Goal: Task Accomplishment & Management: Use online tool/utility

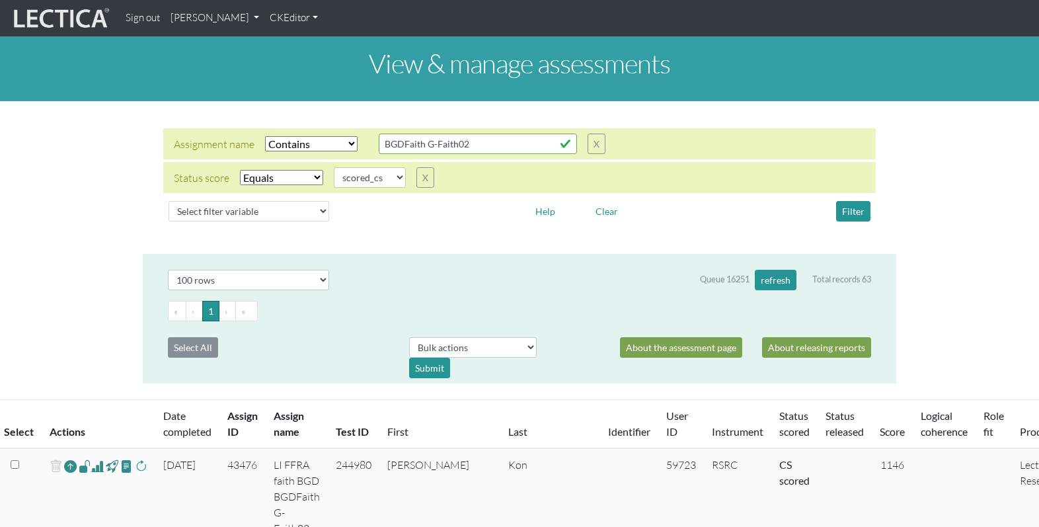
select select "icontains"
select select "scored_cs"
select select "100"
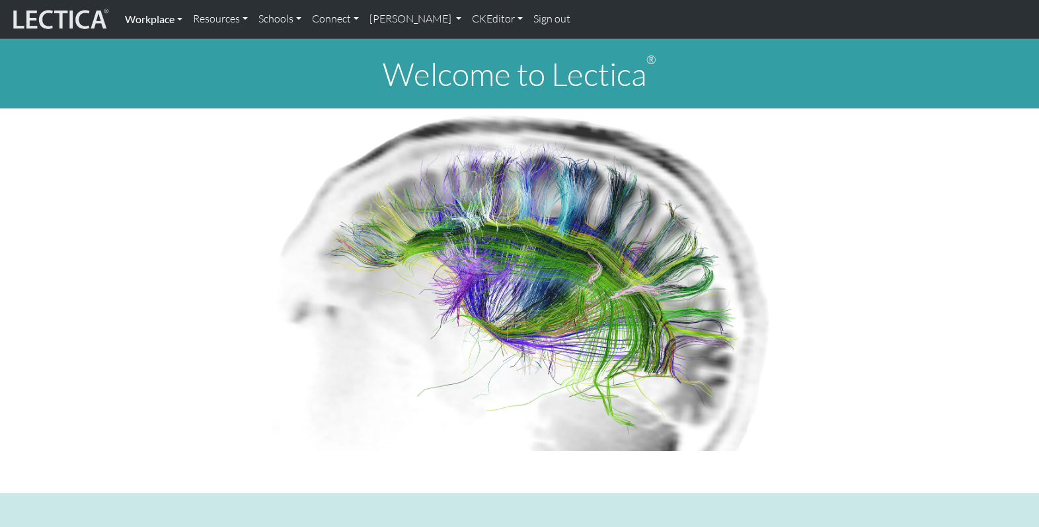
click at [155, 18] on link "Workplace" at bounding box center [154, 19] width 68 height 28
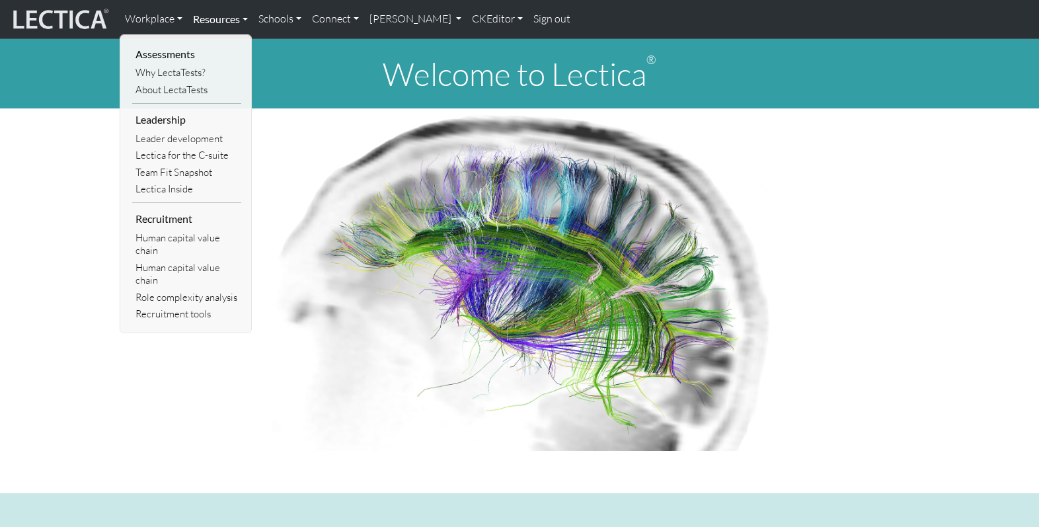
click at [207, 17] on link "Resources" at bounding box center [220, 19] width 65 height 28
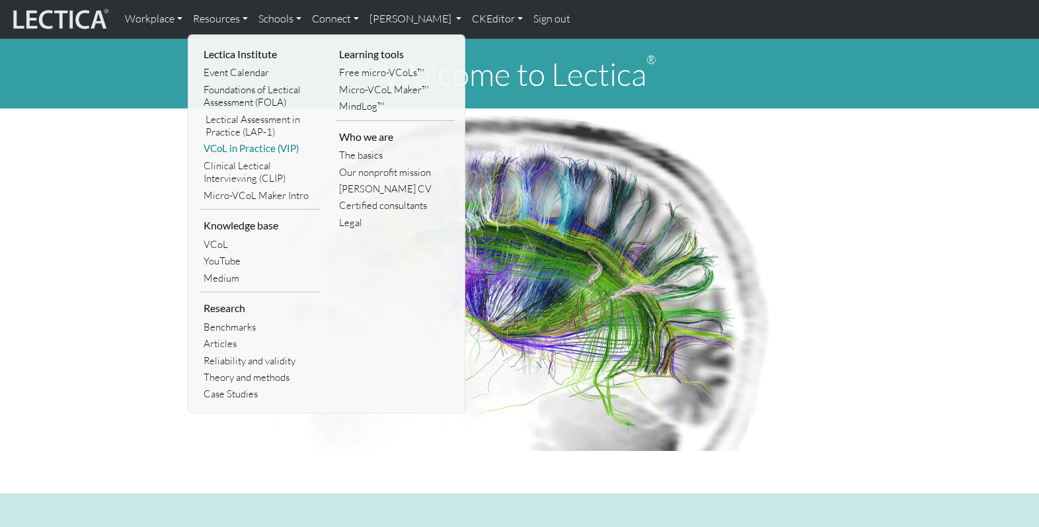
click at [242, 141] on link "VCoL in Practice (VIP)" at bounding box center [260, 148] width 120 height 17
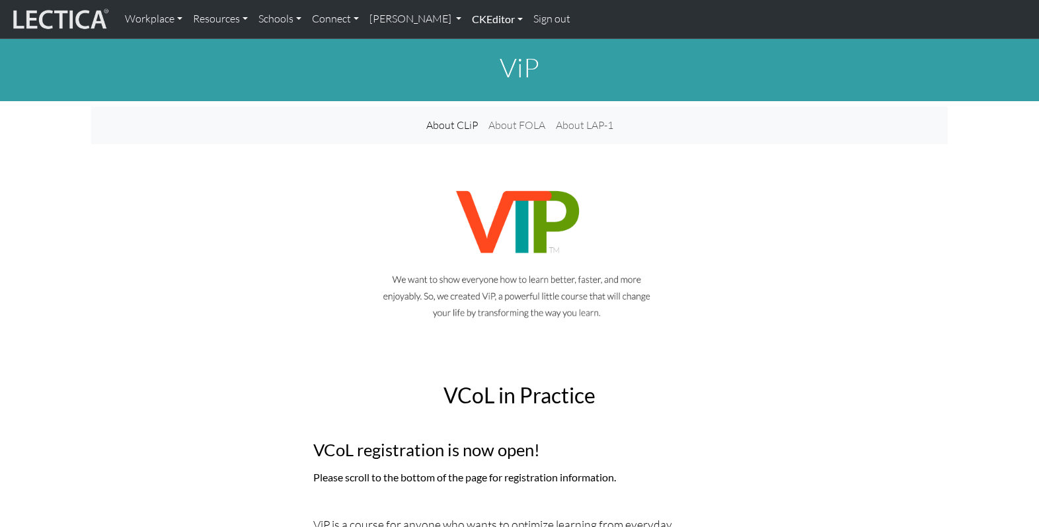
click at [467, 19] on link "CKEditor" at bounding box center [497, 19] width 61 height 28
click at [477, 43] on link "Edit" at bounding box center [490, 48] width 26 height 17
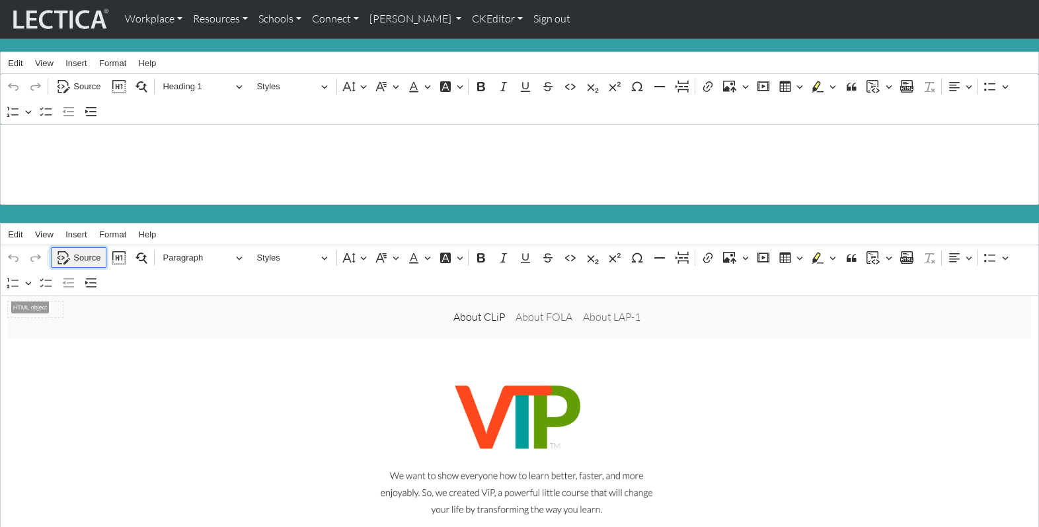
click at [83, 250] on span "Source" at bounding box center [86, 258] width 27 height 16
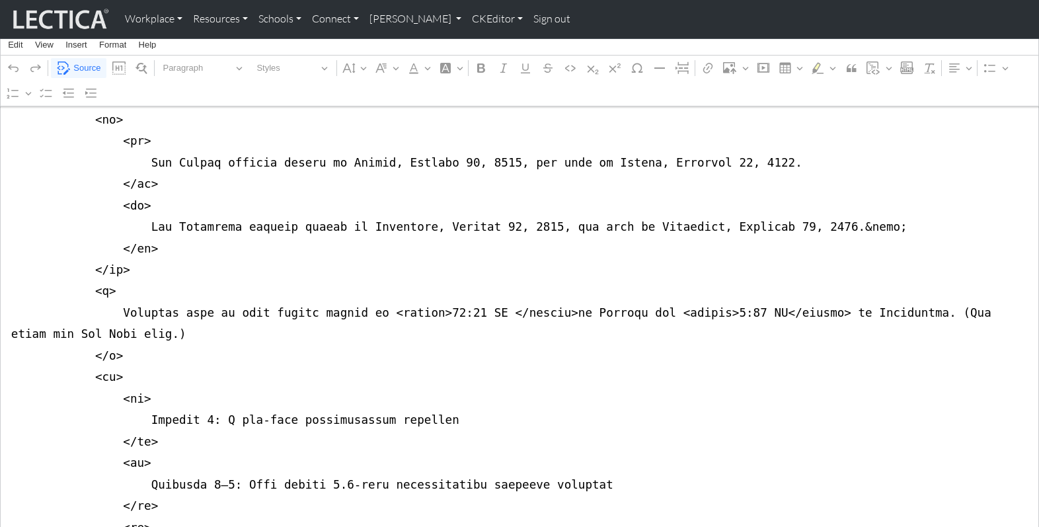
scroll to position [8716, 0]
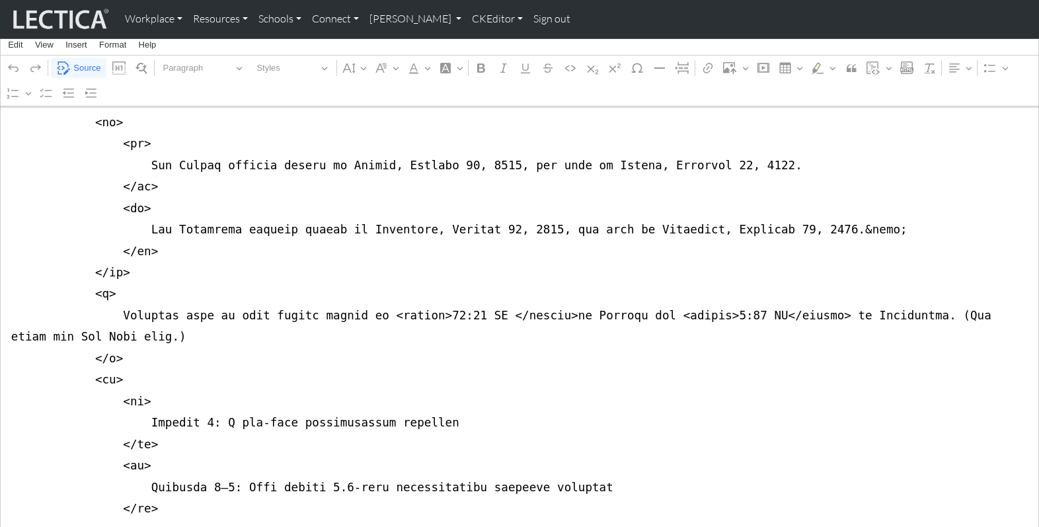
drag, startPoint x: 623, startPoint y: 289, endPoint x: 720, endPoint y: 286, distance: 96.5
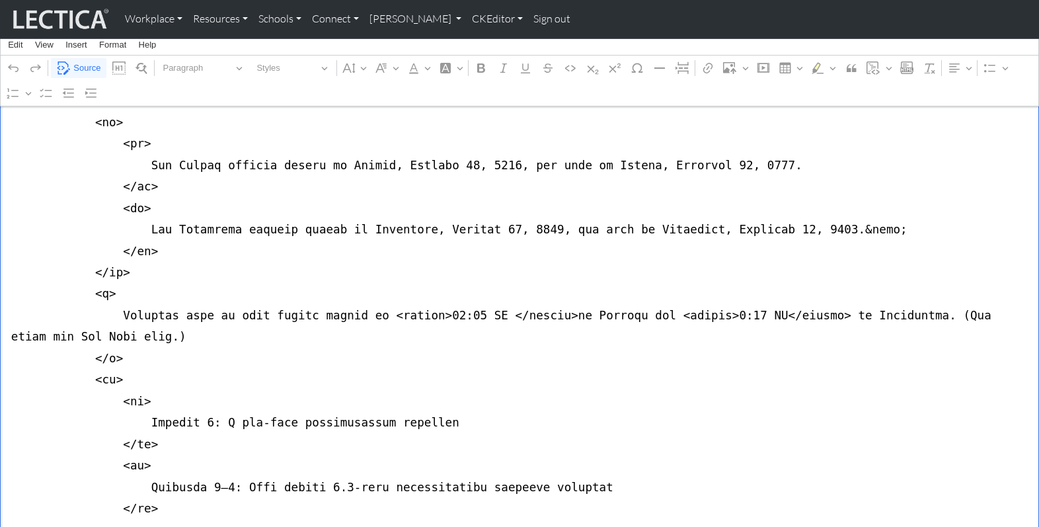
paste textarea "https://wkf.ms/3WbKiEo"
drag, startPoint x: 621, startPoint y: 291, endPoint x: 764, endPoint y: 293, distance: 142.1
drag, startPoint x: 288, startPoint y: 288, endPoint x: 498, endPoint y: 288, distance: 210.2
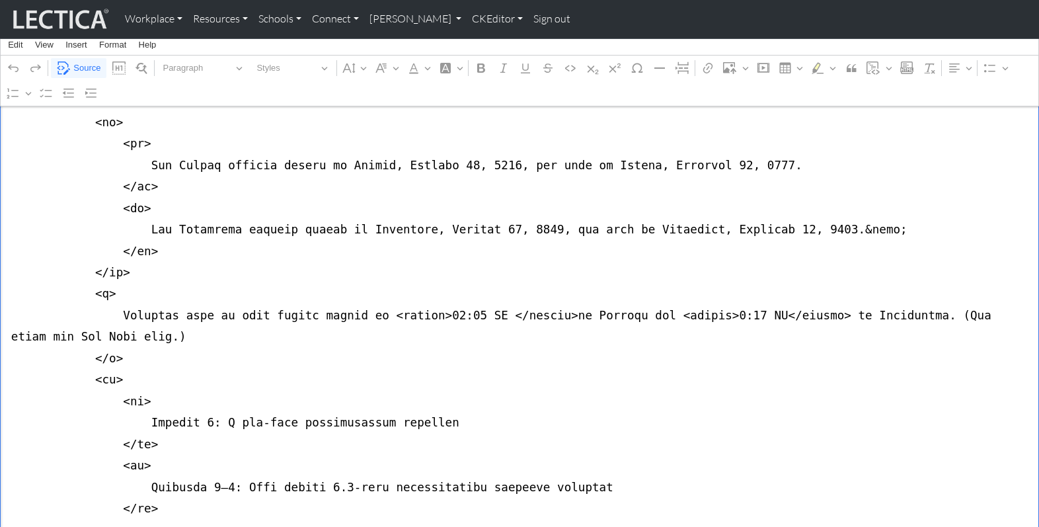
paste textarea "https://wkf.ms/3WbKiEo"
drag, startPoint x: 288, startPoint y: 286, endPoint x: 338, endPoint y: 292, distance: 50.6
type textarea "<nav class="navbar navbar-expand-lg navbar-light bg-light mb-5" style="font-siz…"
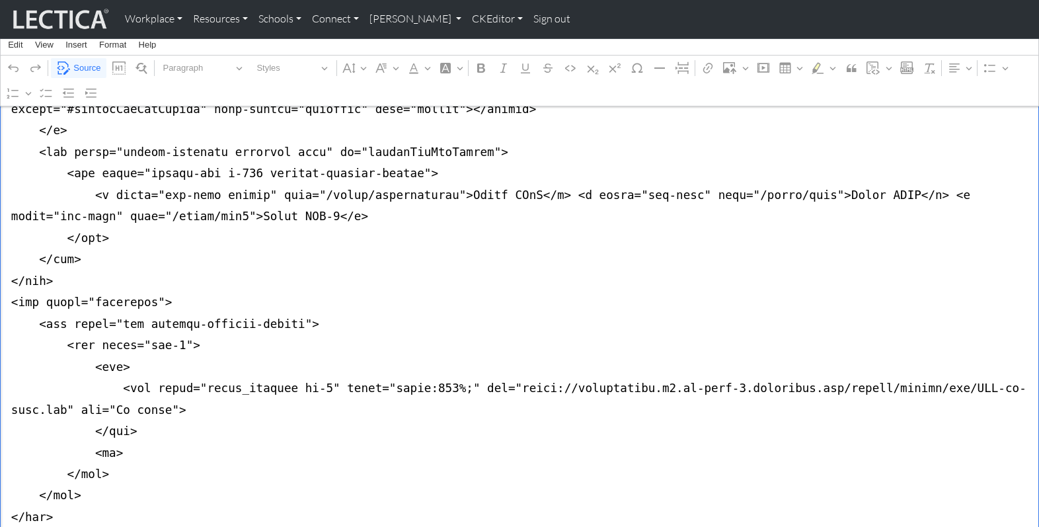
scroll to position [0, 0]
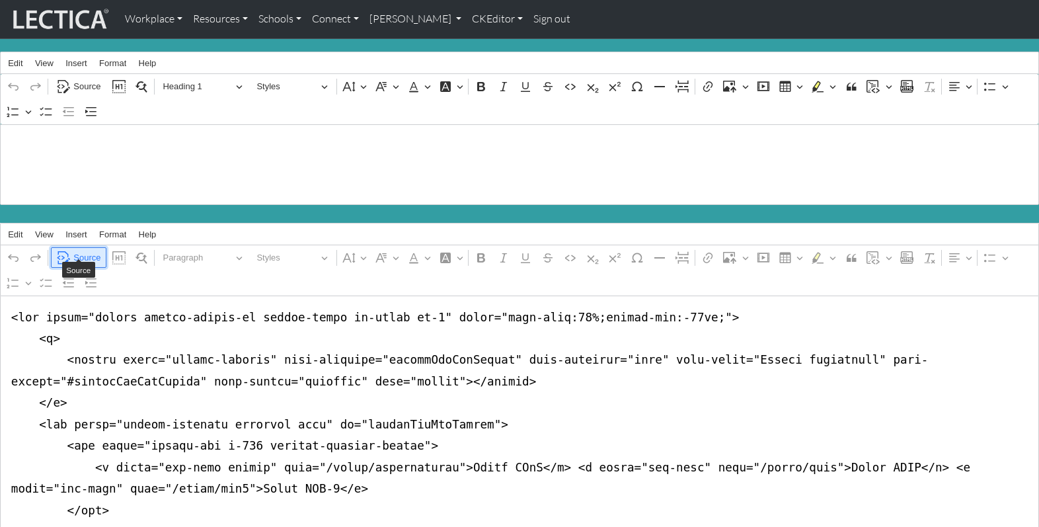
click at [83, 250] on span "Source" at bounding box center [86, 258] width 27 height 16
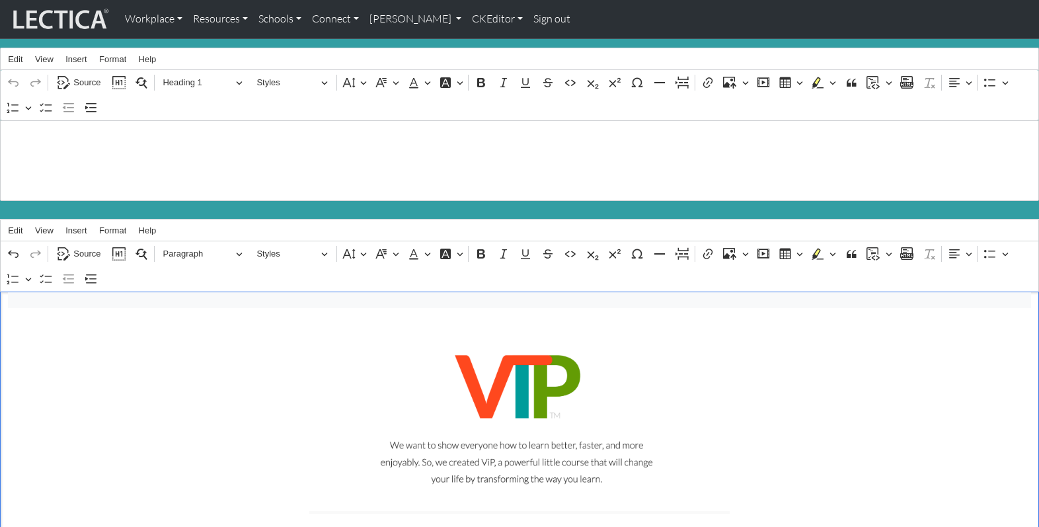
scroll to position [16, 0]
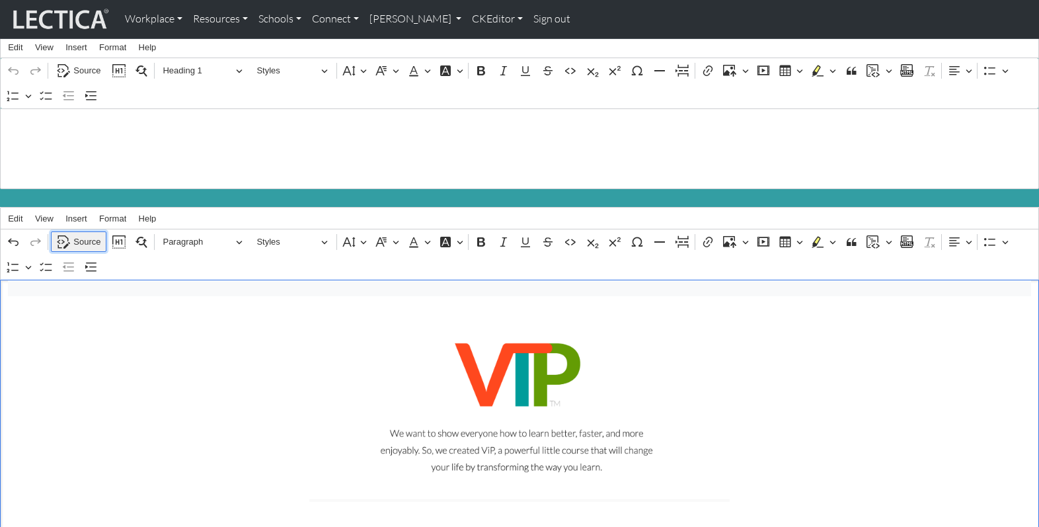
click at [84, 234] on span "Source" at bounding box center [86, 242] width 27 height 16
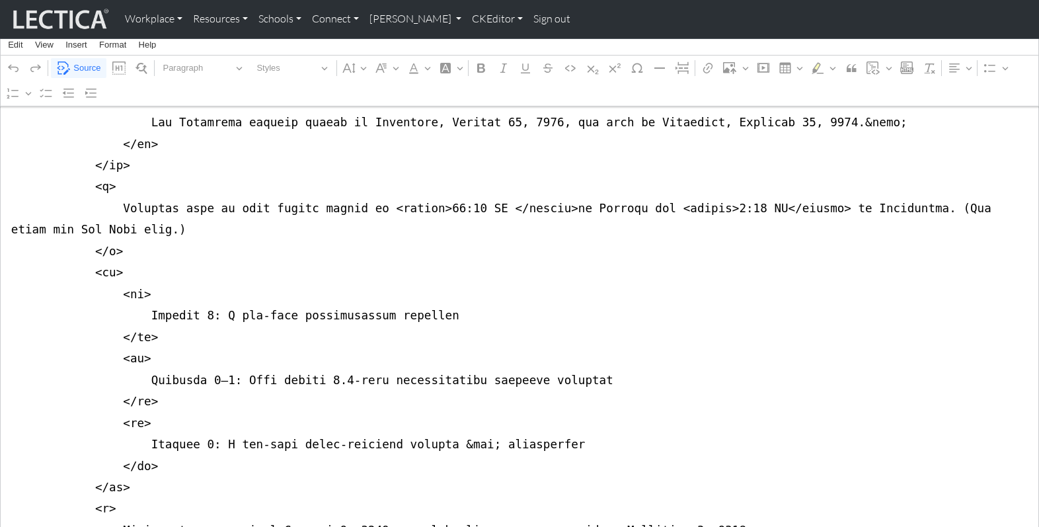
scroll to position [8826, 0]
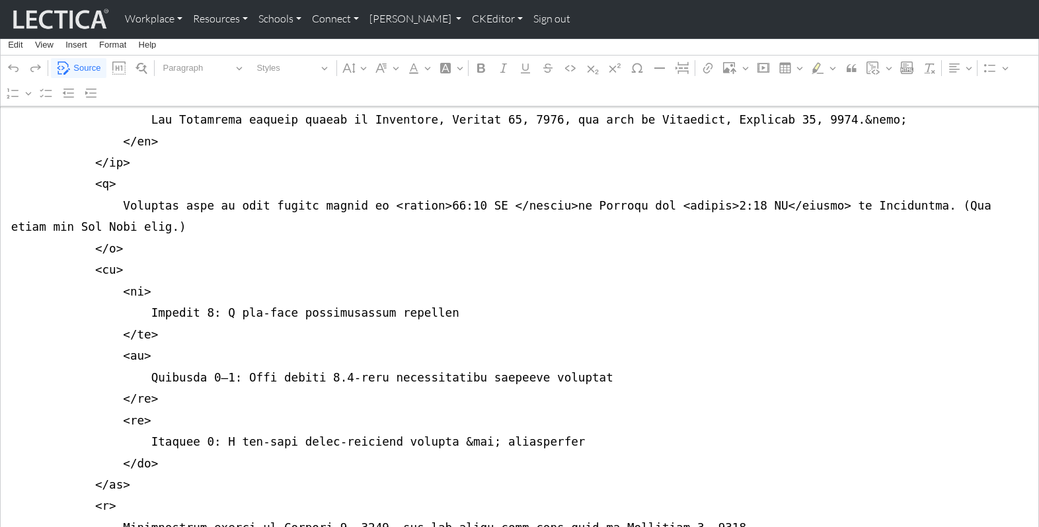
drag, startPoint x: 511, startPoint y: 180, endPoint x: 1016, endPoint y: 178, distance: 505.0
drag, startPoint x: 43, startPoint y: 177, endPoint x: 467, endPoint y: 179, distance: 424.4
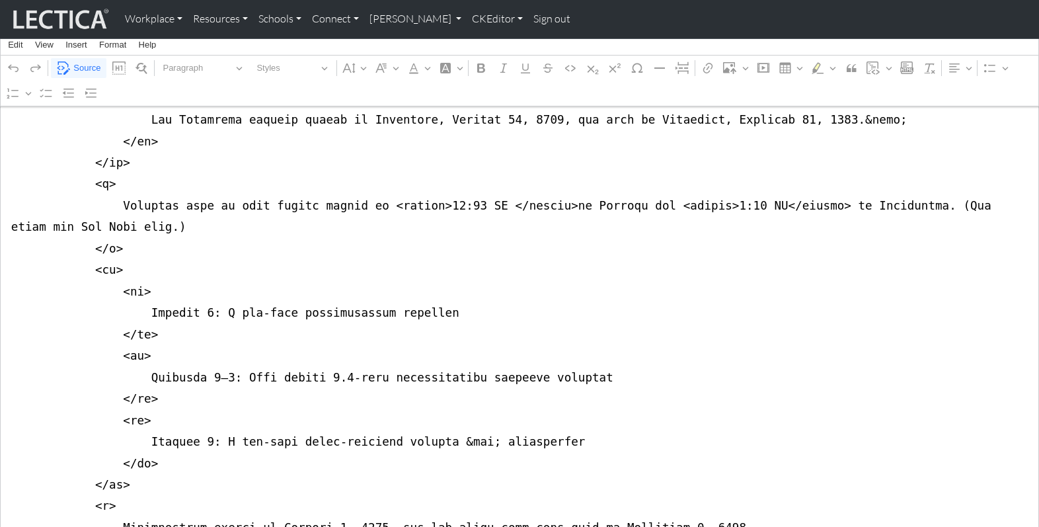
type textarea "<nav class="navbar navbar-expand-lg navbar-light bg-light mb-5" style="font-siz…"
click at [467, 19] on link "CKEditor" at bounding box center [497, 19] width 61 height 28
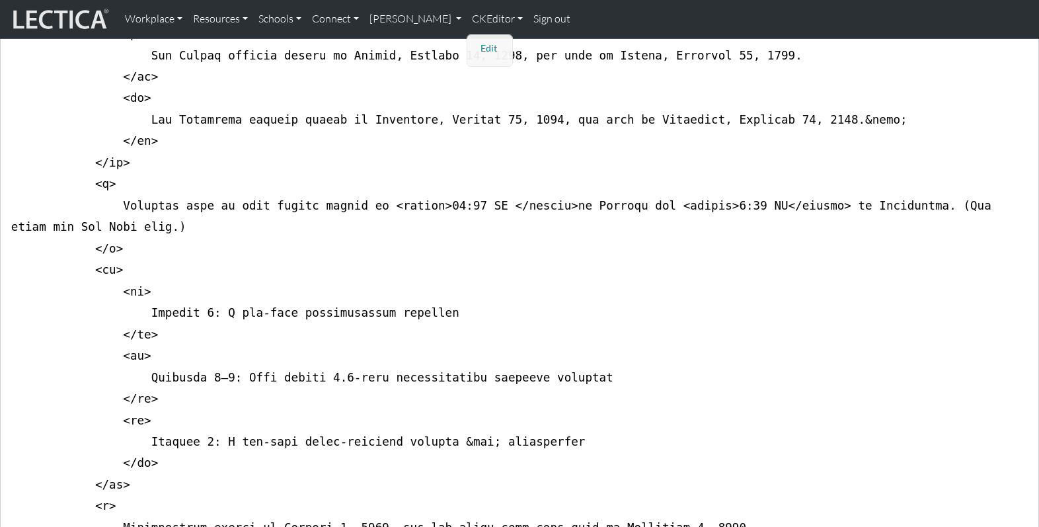
click at [477, 42] on link "Edit" at bounding box center [490, 48] width 26 height 17
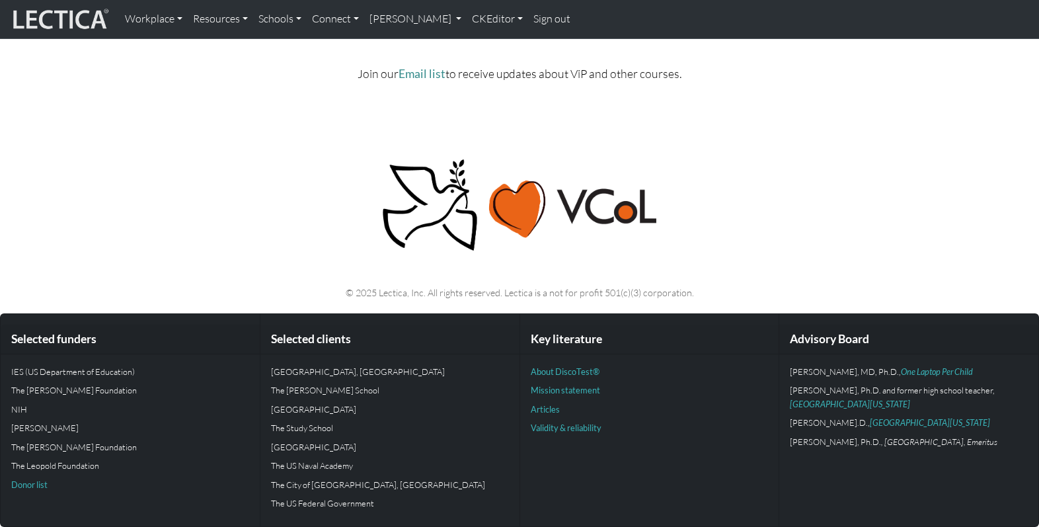
scroll to position [0, 0]
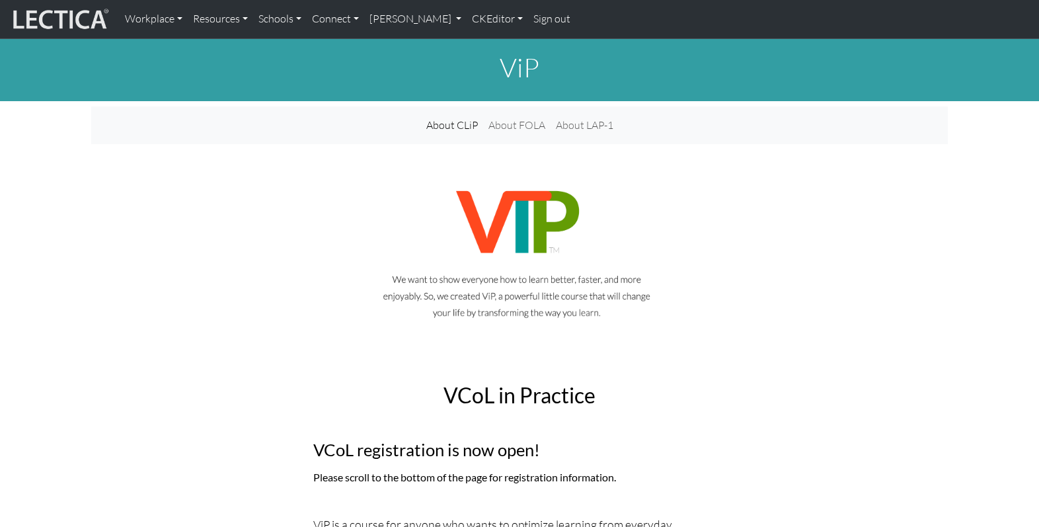
click at [467, 20] on link "CKEditor" at bounding box center [497, 19] width 61 height 28
click at [477, 46] on link "Edit" at bounding box center [490, 48] width 26 height 17
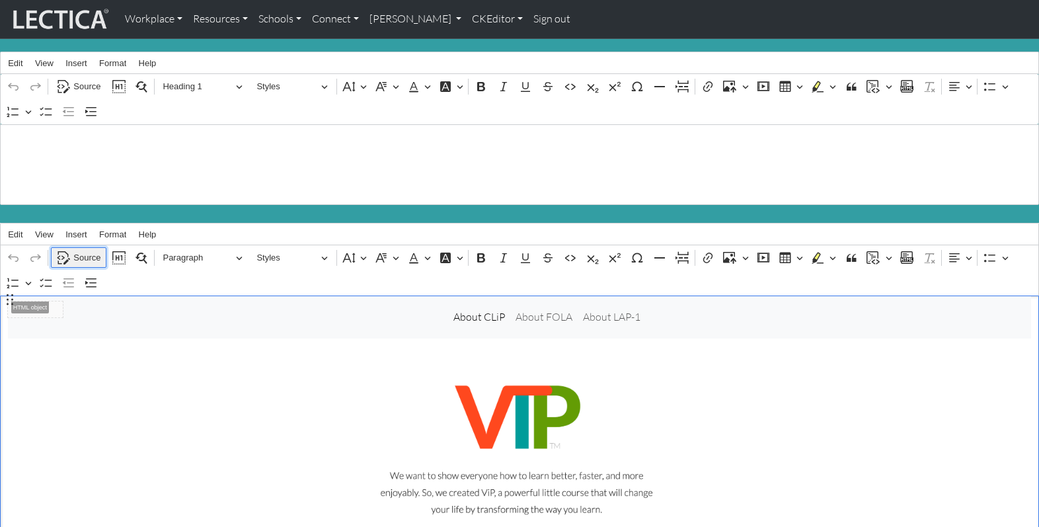
click at [83, 250] on span "Source" at bounding box center [86, 258] width 27 height 16
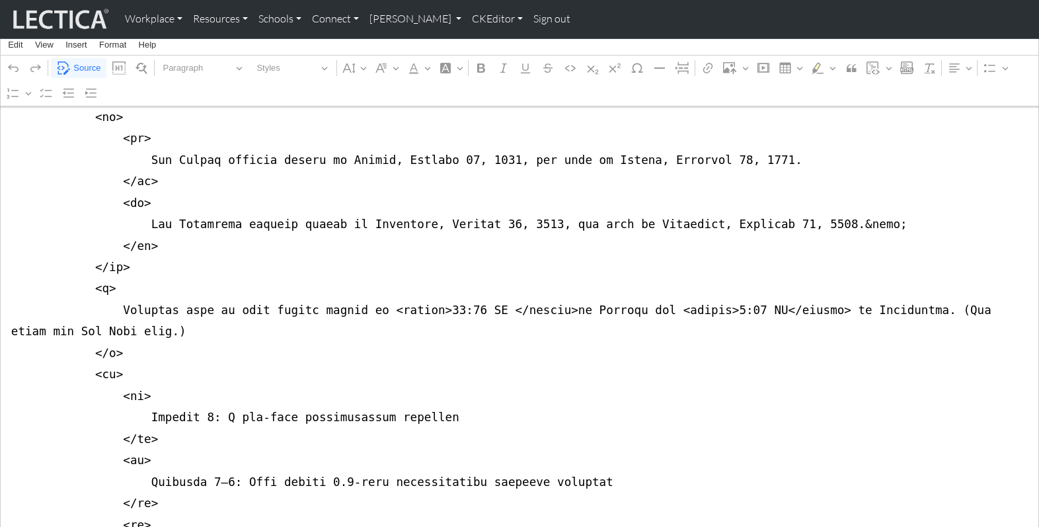
scroll to position [8719, 0]
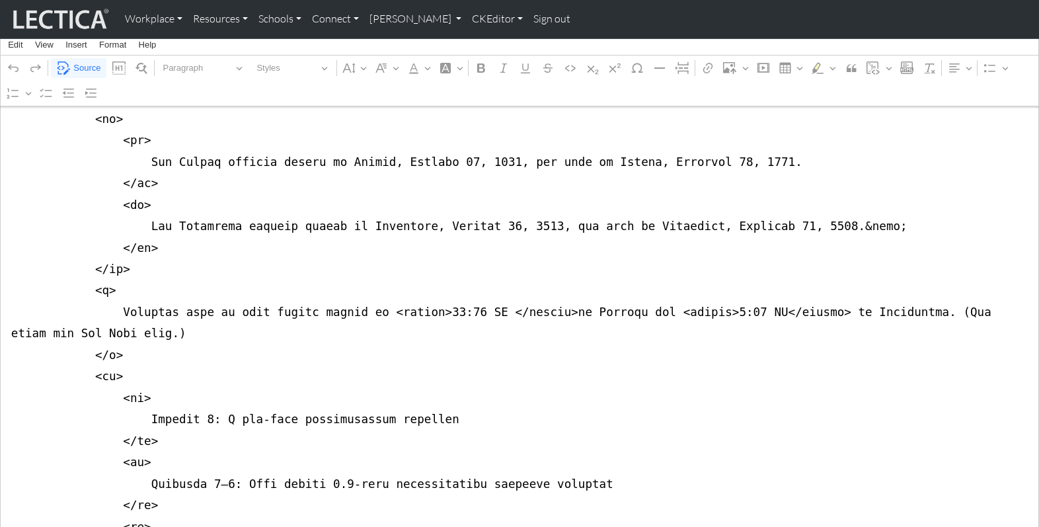
drag, startPoint x: 556, startPoint y: 305, endPoint x: 3, endPoint y: 313, distance: 552.7
type textarea "<nav class="navbar navbar-expand-lg navbar-light bg-light mb-5" style="font-siz…"
click at [90, 65] on span "Source" at bounding box center [86, 68] width 27 height 16
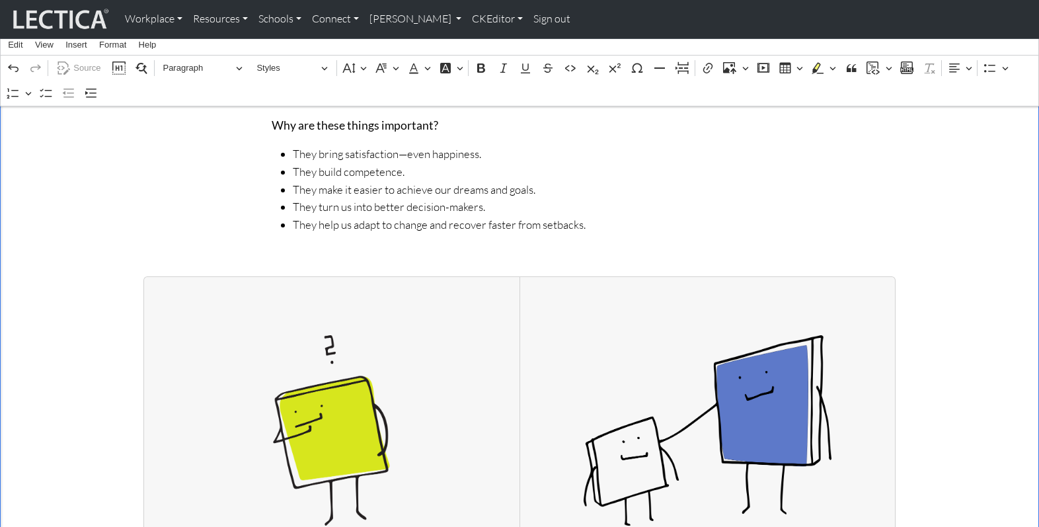
scroll to position [0, 0]
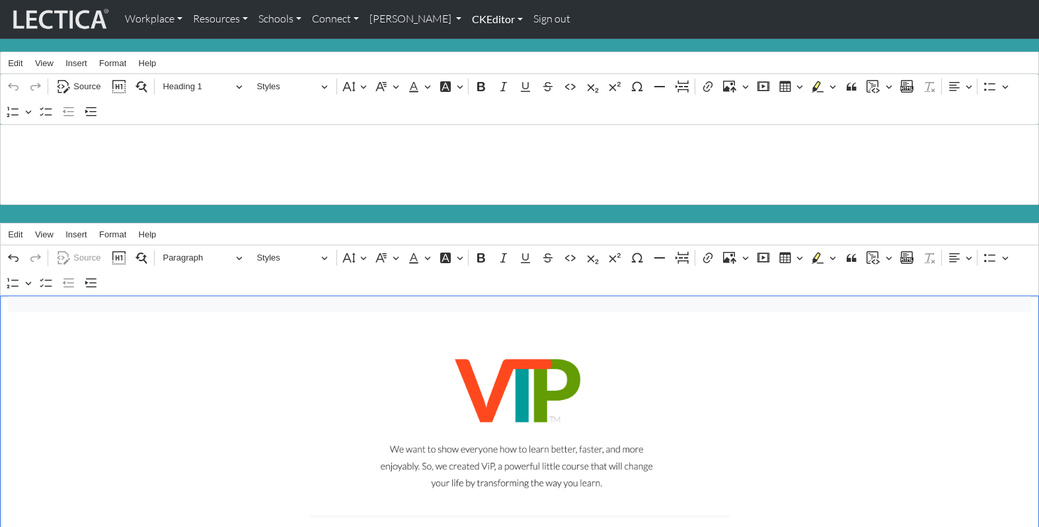
click at [467, 19] on link "CKEditor" at bounding box center [497, 19] width 61 height 28
click at [477, 44] on link "Edit" at bounding box center [490, 48] width 26 height 17
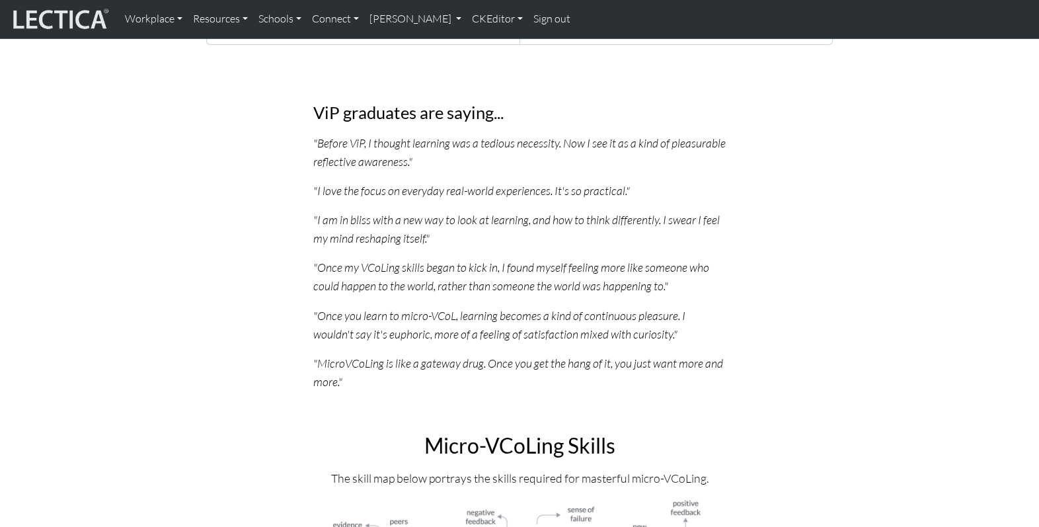
scroll to position [1940, 0]
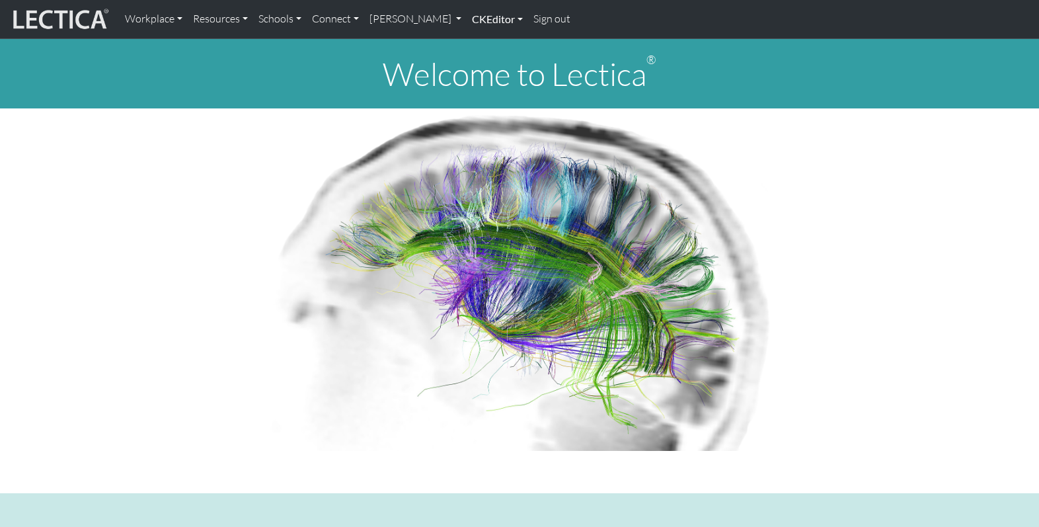
click at [467, 22] on link "CKEditor" at bounding box center [497, 19] width 61 height 28
click at [385, 20] on link "[PERSON_NAME]" at bounding box center [415, 19] width 103 height 28
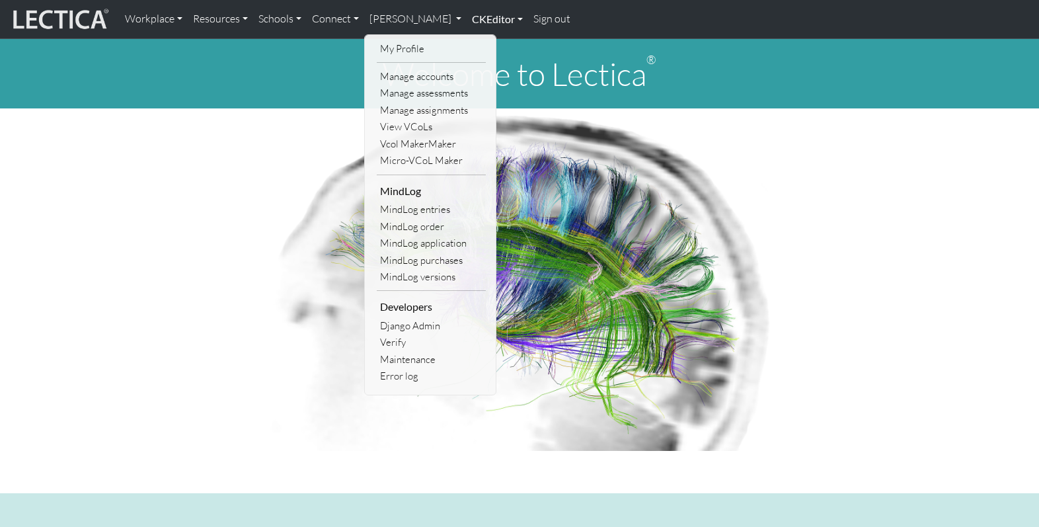
click at [467, 19] on link "CKEditor" at bounding box center [497, 19] width 61 height 28
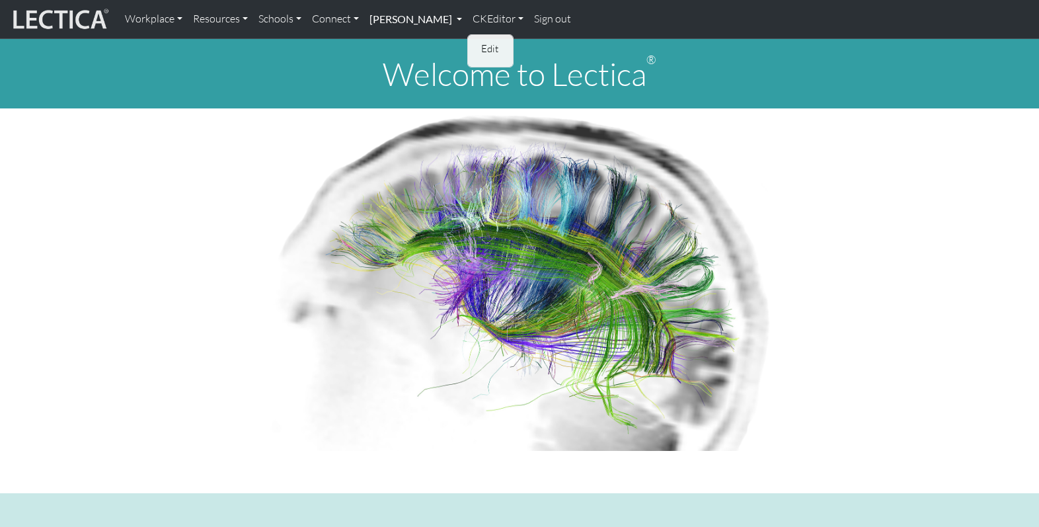
click at [389, 19] on link "[PERSON_NAME]" at bounding box center [415, 19] width 103 height 28
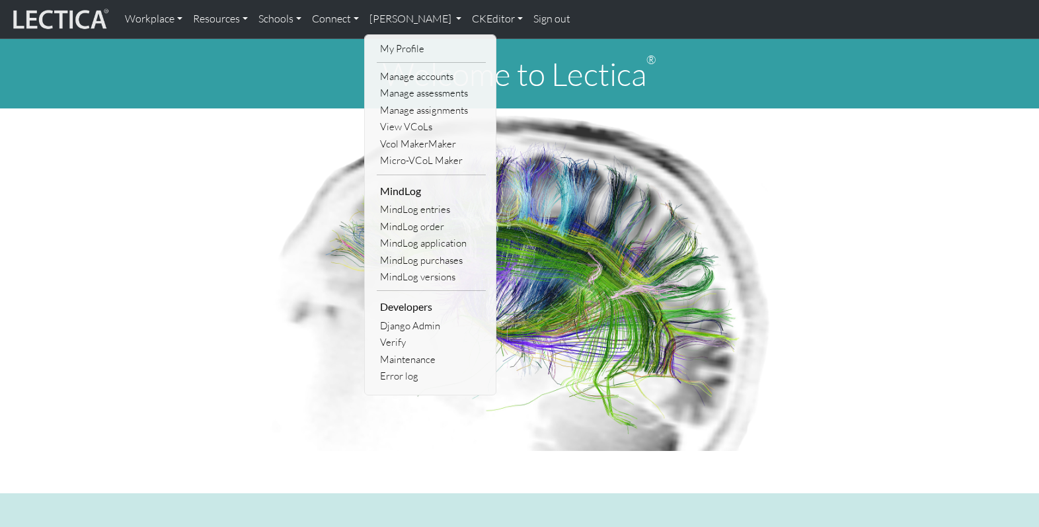
click at [383, 42] on link "My Profile" at bounding box center [431, 48] width 109 height 17
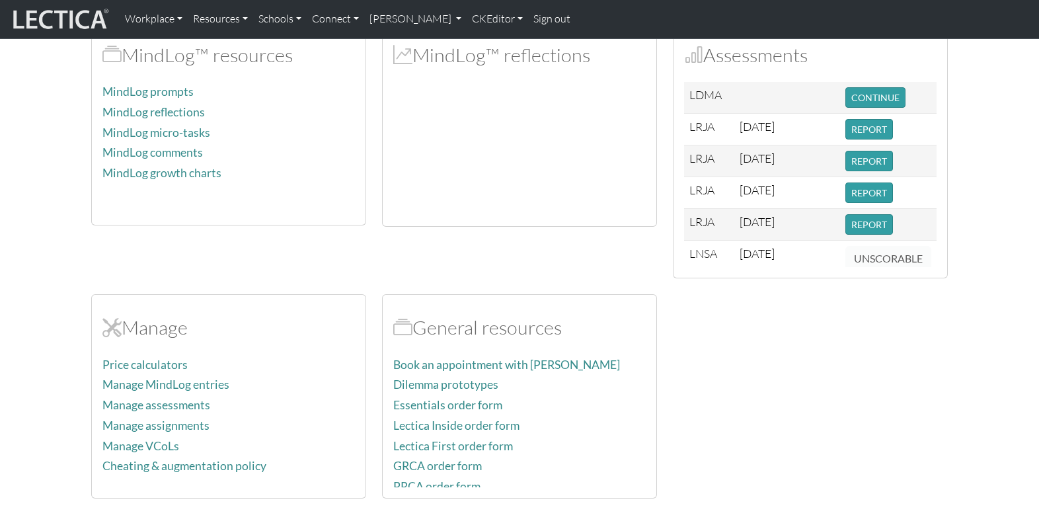
scroll to position [346, 0]
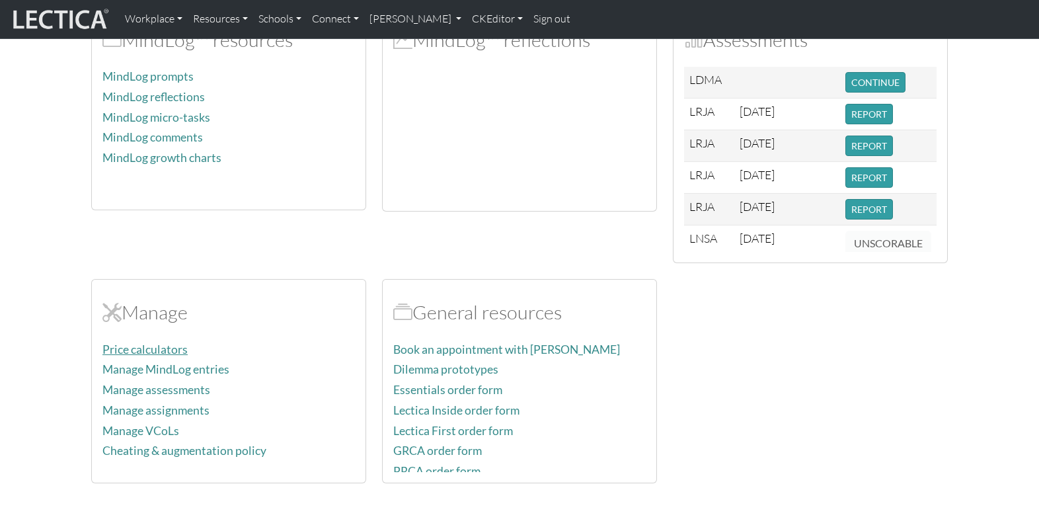
click at [156, 342] on link "Price calculators" at bounding box center [144, 349] width 85 height 14
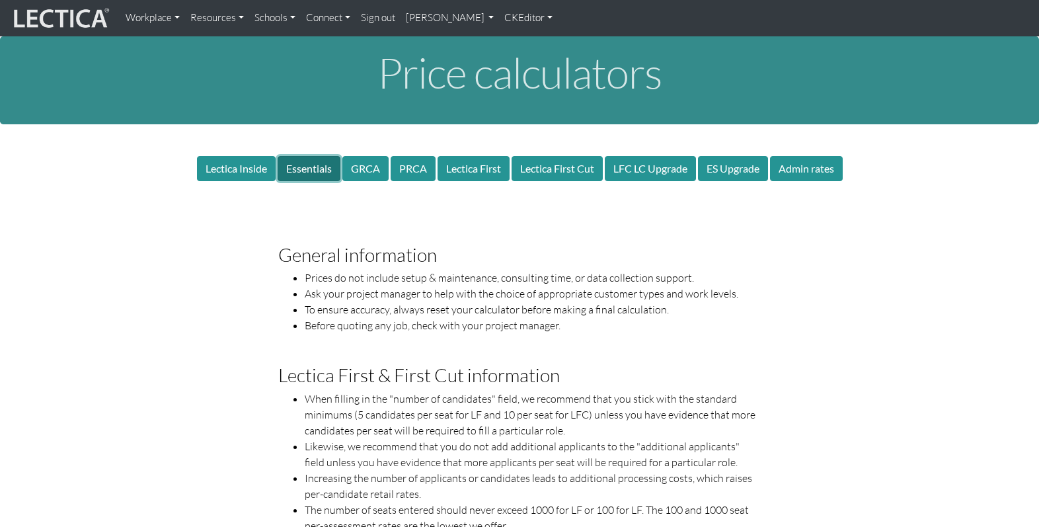
click at [322, 158] on button "Essentials" at bounding box center [309, 168] width 63 height 25
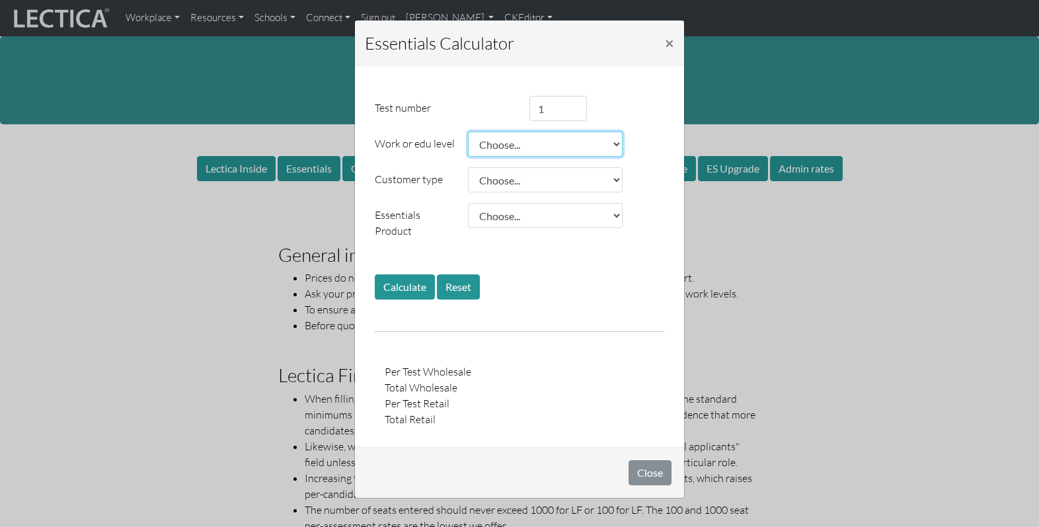
click at [542, 138] on select "Choose... College student E0 E1 E2 E3 E4 L1 E5 L2 E6 L3 E7 L4 L5 L6 L7" at bounding box center [545, 144] width 155 height 25
select select "1.06"
click at [468, 132] on select "Choose... College student E0 E1 E2 E3 E4 L1 E5 L2 E6 L3 E7 L4 L5 L6 L7" at bounding box center [545, 144] width 155 height 25
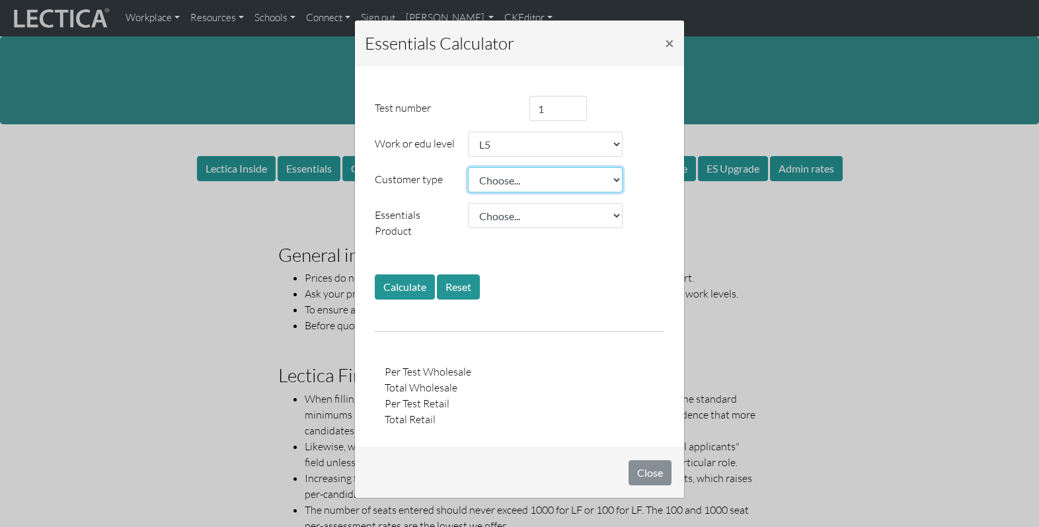
click at [534, 173] on select "Choose... Public school Private school College Level 1 NP Level 2 NP Level 3 FB…" at bounding box center [545, 179] width 155 height 25
select select "0.95"
click at [468, 167] on select "Choose... Public school Private school College Level 1 NP Level 2 NP Level 3 FB…" at bounding box center [545, 179] width 155 height 25
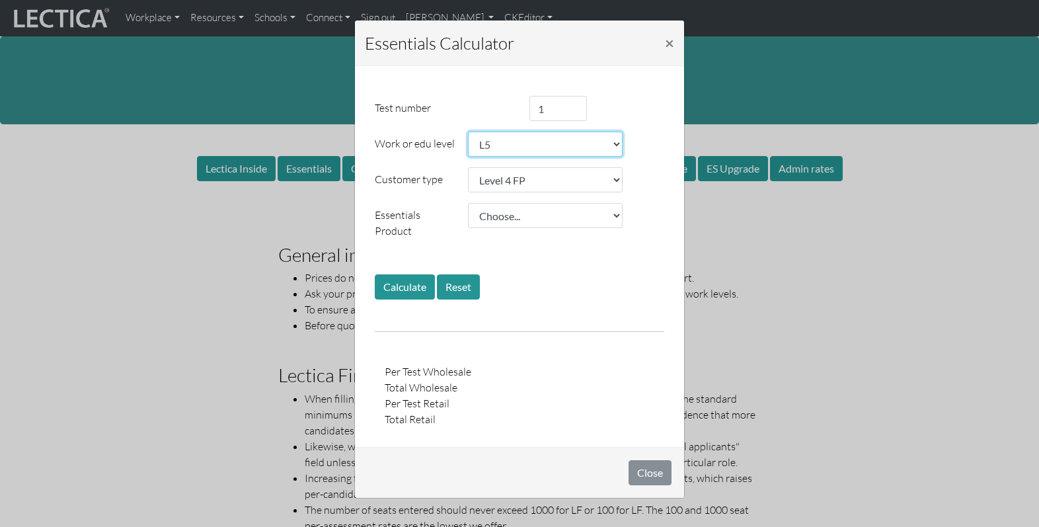
click at [494, 141] on select "Choose... College student E0 E1 E2 E3 E4 L1 E5 L2 E6 L3 E7 L4 L5 L6 L7" at bounding box center [545, 144] width 155 height 25
click at [468, 132] on select "Choose... College student E0 E1 E2 E3 E4 L1 E5 L2 E6 L3 E7 L4 L5 L6 L7" at bounding box center [545, 144] width 155 height 25
click at [487, 141] on select "Choose... College student E0 E1 E2 E3 E4 L1 E5 L2 E6 L3 E7 L4 L5 L6 L7" at bounding box center [545, 144] width 155 height 25
click at [479, 139] on select "Choose... College student E0 E1 E2 E3 E4 L1 E5 L2 E6 L3 E7 L4 L5 L6 L7" at bounding box center [545, 144] width 155 height 25
click at [468, 132] on select "Choose... College student E0 E1 E2 E3 E4 L1 E5 L2 E6 L3 E7 L4 L5 L6 L7" at bounding box center [545, 144] width 155 height 25
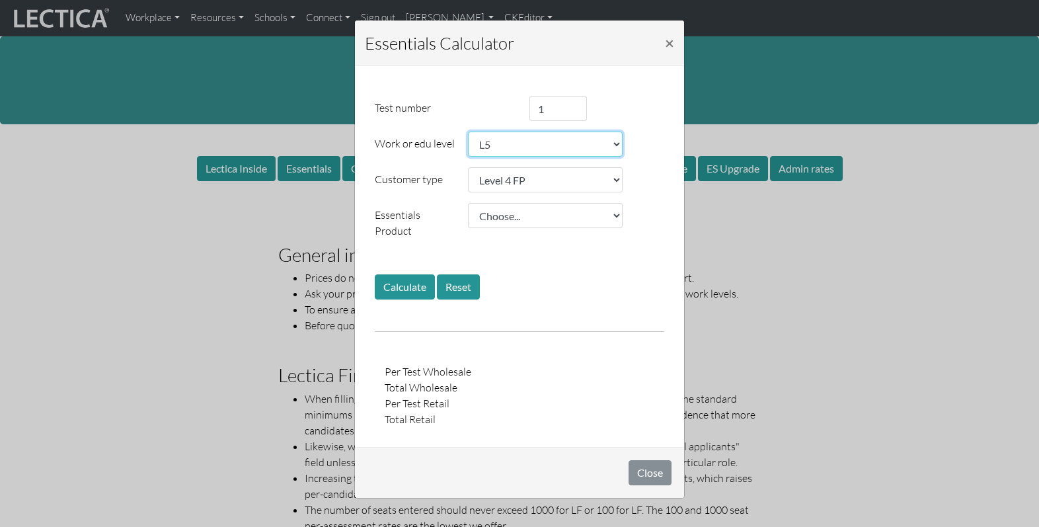
click at [610, 139] on select "Choose... College student E0 E1 E2 E3 E4 L1 E5 L2 E6 L3 E7 L4 L5 L6 L7" at bounding box center [545, 144] width 155 height 25
select select "1.08"
click at [468, 132] on select "Choose... College student E0 E1 E2 E3 E4 L1 E5 L2 E6 L3 E7 L4 L5 L6 L7" at bounding box center [545, 144] width 155 height 25
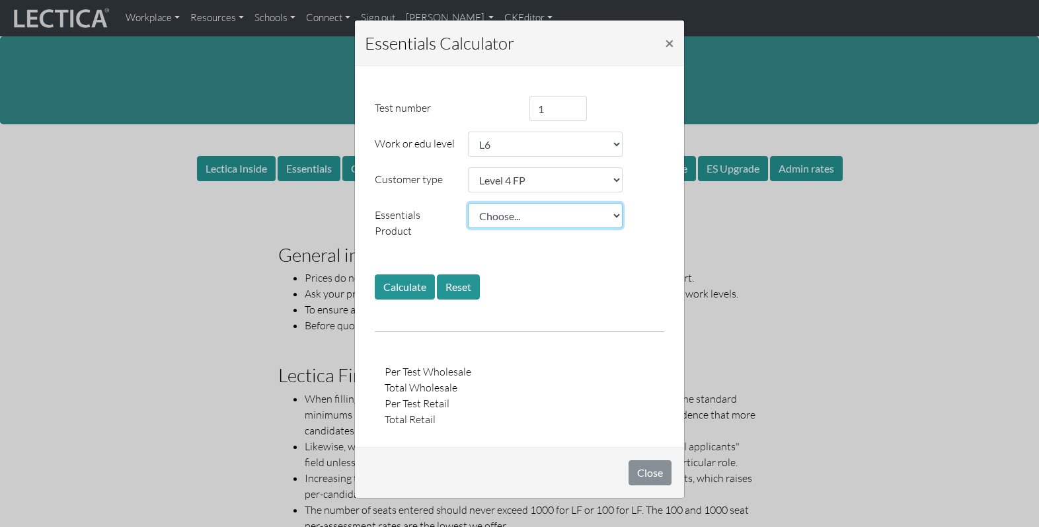
click at [494, 208] on select "Choose... ES ES+ ES++ ES+ int ES++ int ESR+ ESR++ ESR+ int ESR++ int" at bounding box center [545, 215] width 155 height 25
click at [545, 170] on select "Choose... Public school Private school College Level 1 NP Level 2 NP Level 3 FB…" at bounding box center [545, 179] width 155 height 25
click at [670, 41] on span "×" at bounding box center [669, 42] width 9 height 19
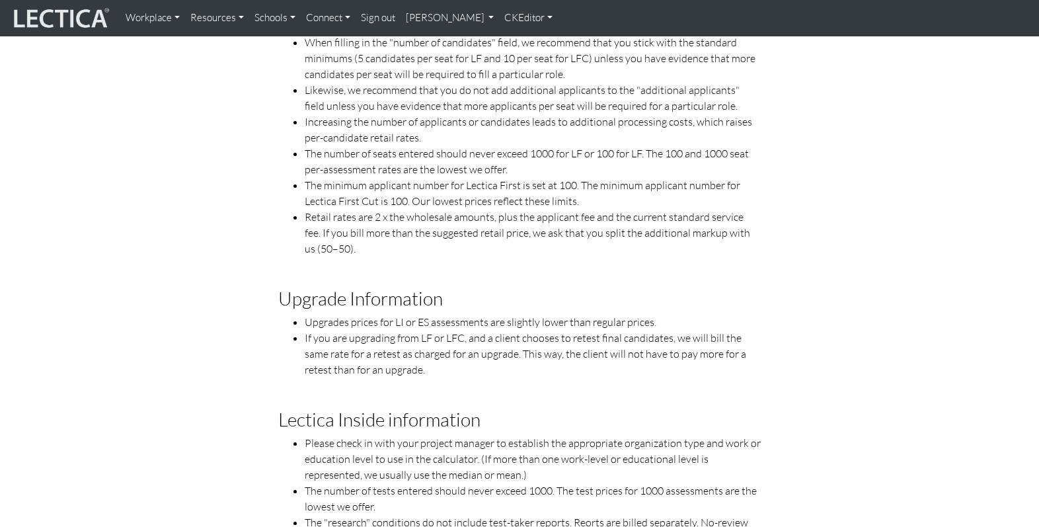
scroll to position [359, 0]
